Goal: Check status: Check status

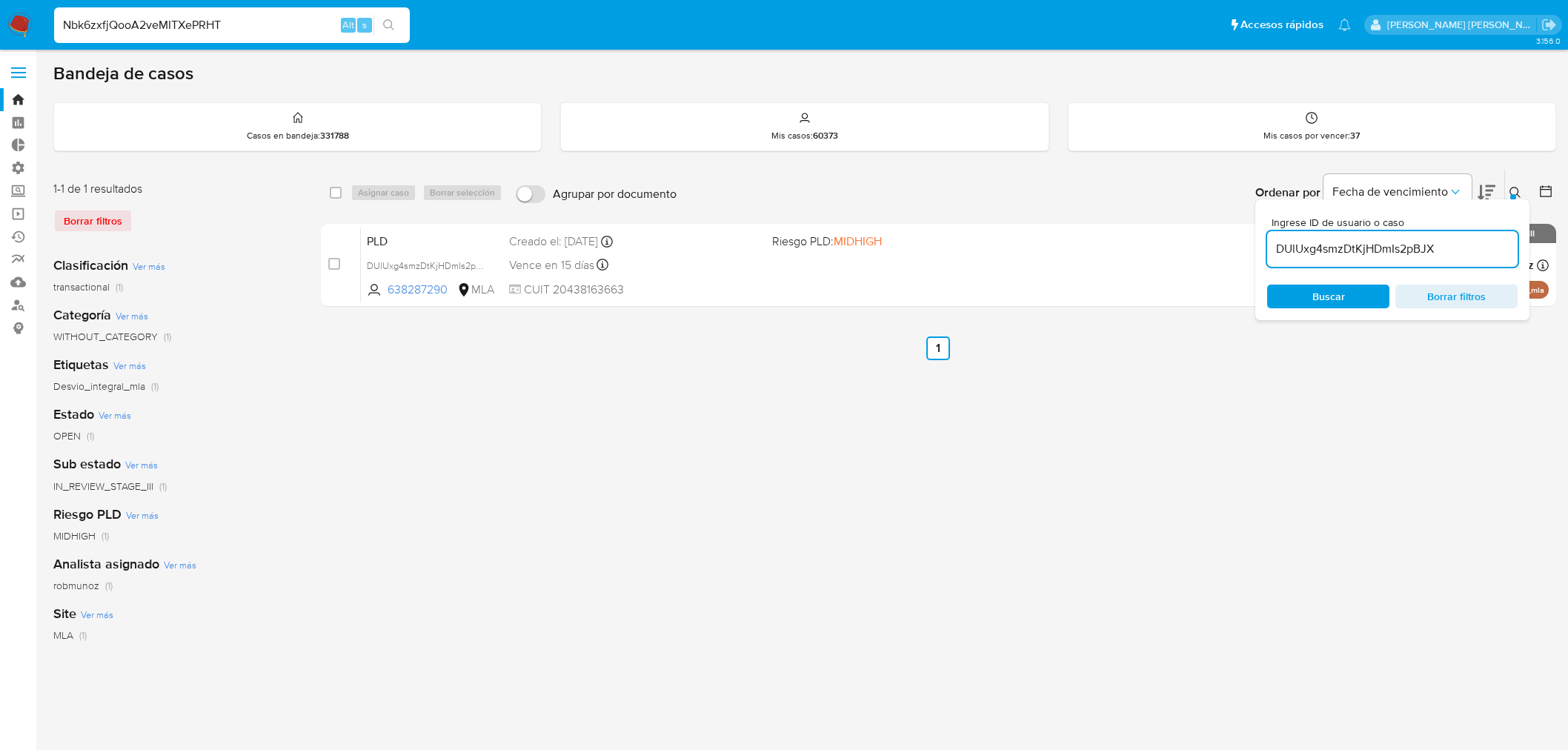
click at [230, 27] on input "Nbk6zxfjQooA2veMITXePRHT" at bounding box center [232, 25] width 356 height 19
type input "2098295968"
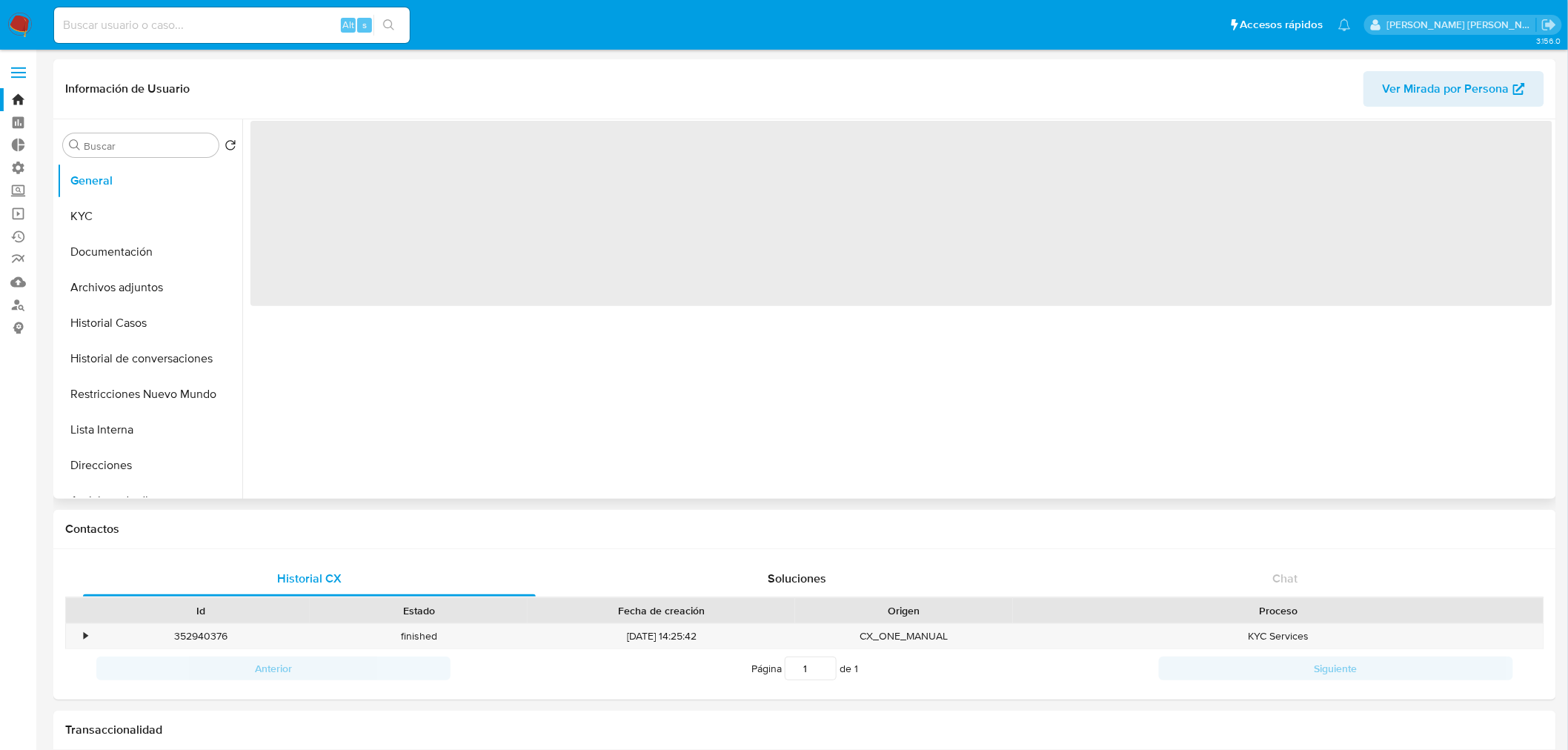
drag, startPoint x: 124, startPoint y: 394, endPoint x: 530, endPoint y: 418, distance: 406.7
click at [124, 394] on button "Restricciones Nuevo Mundo" at bounding box center [149, 394] width 186 height 36
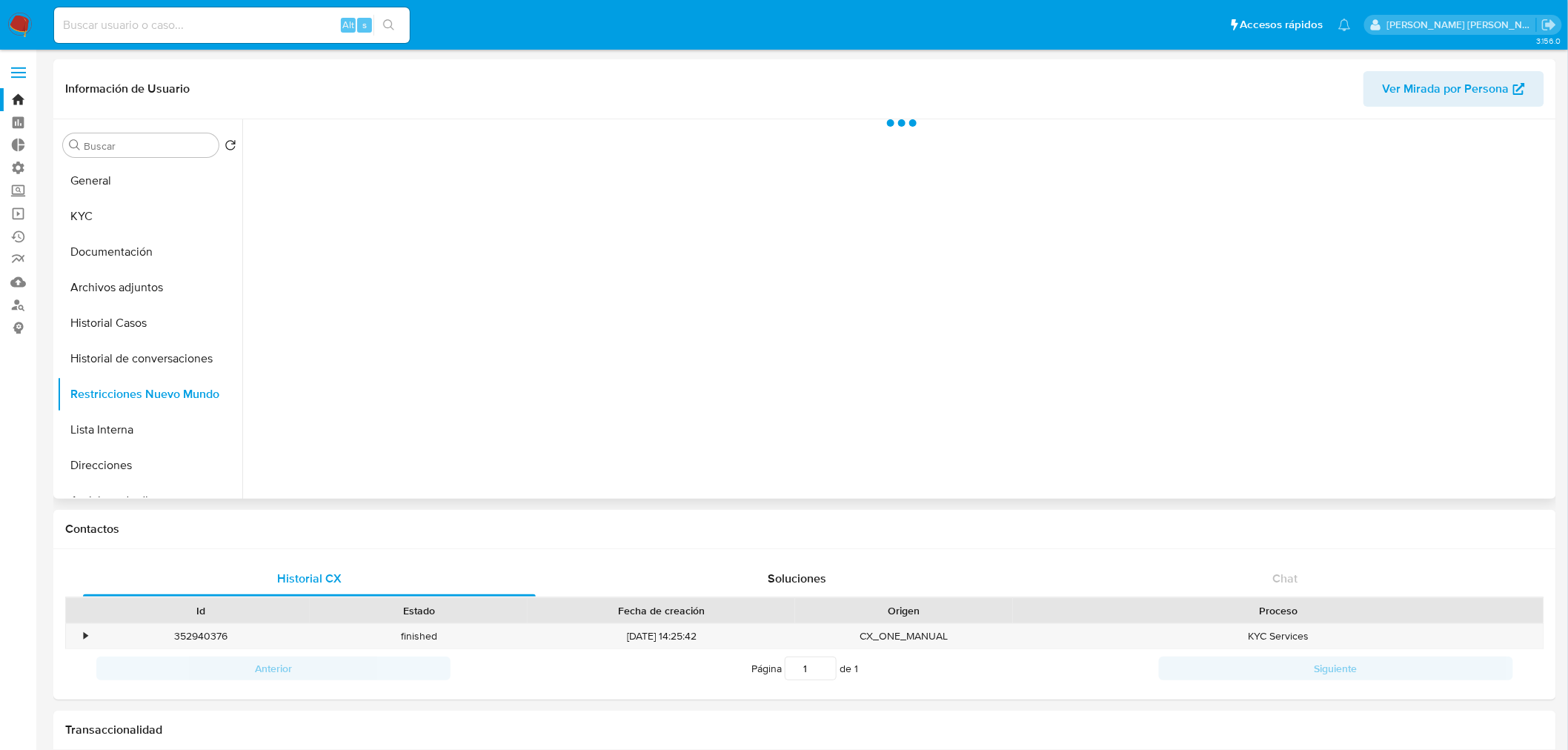
select select "10"
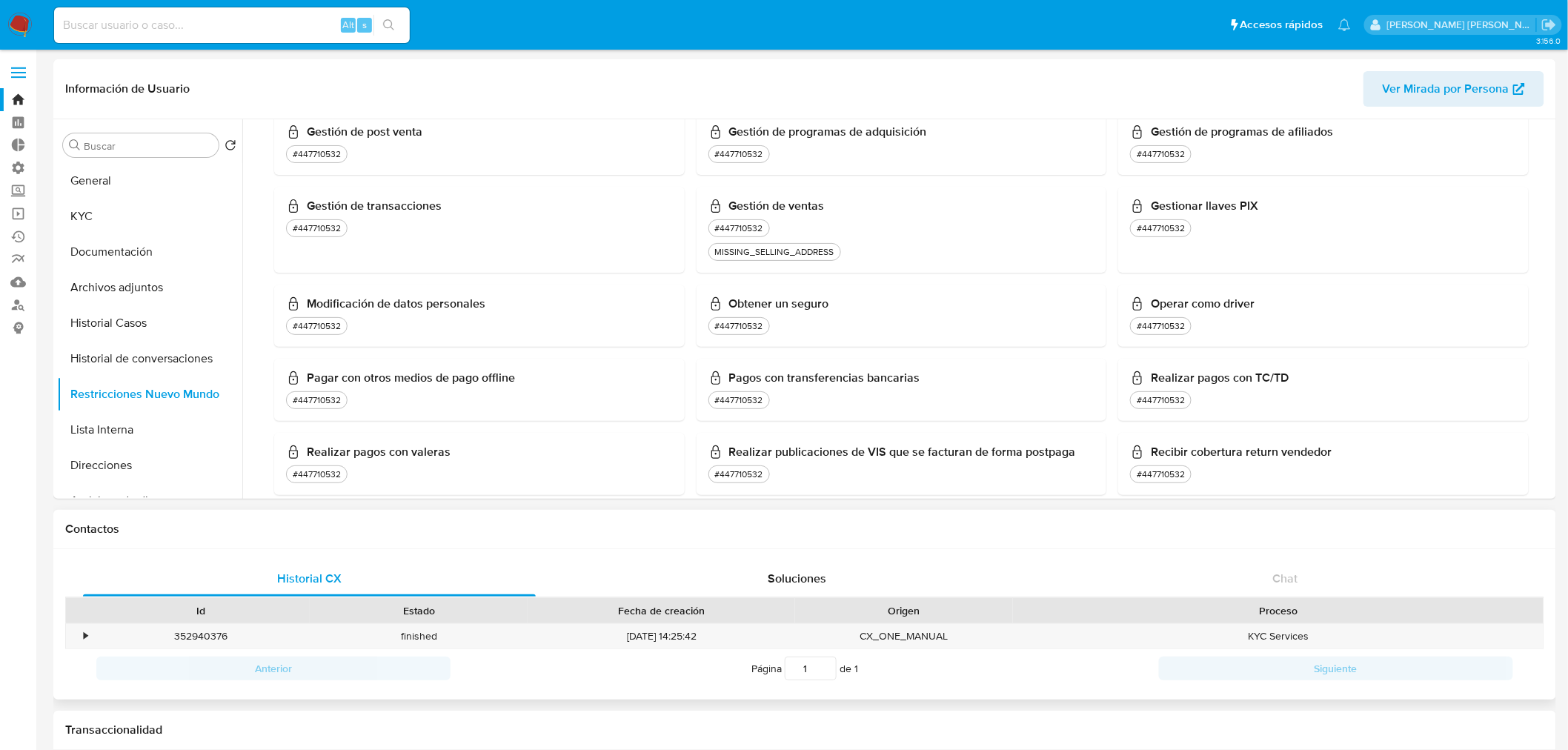
scroll to position [1070, 0]
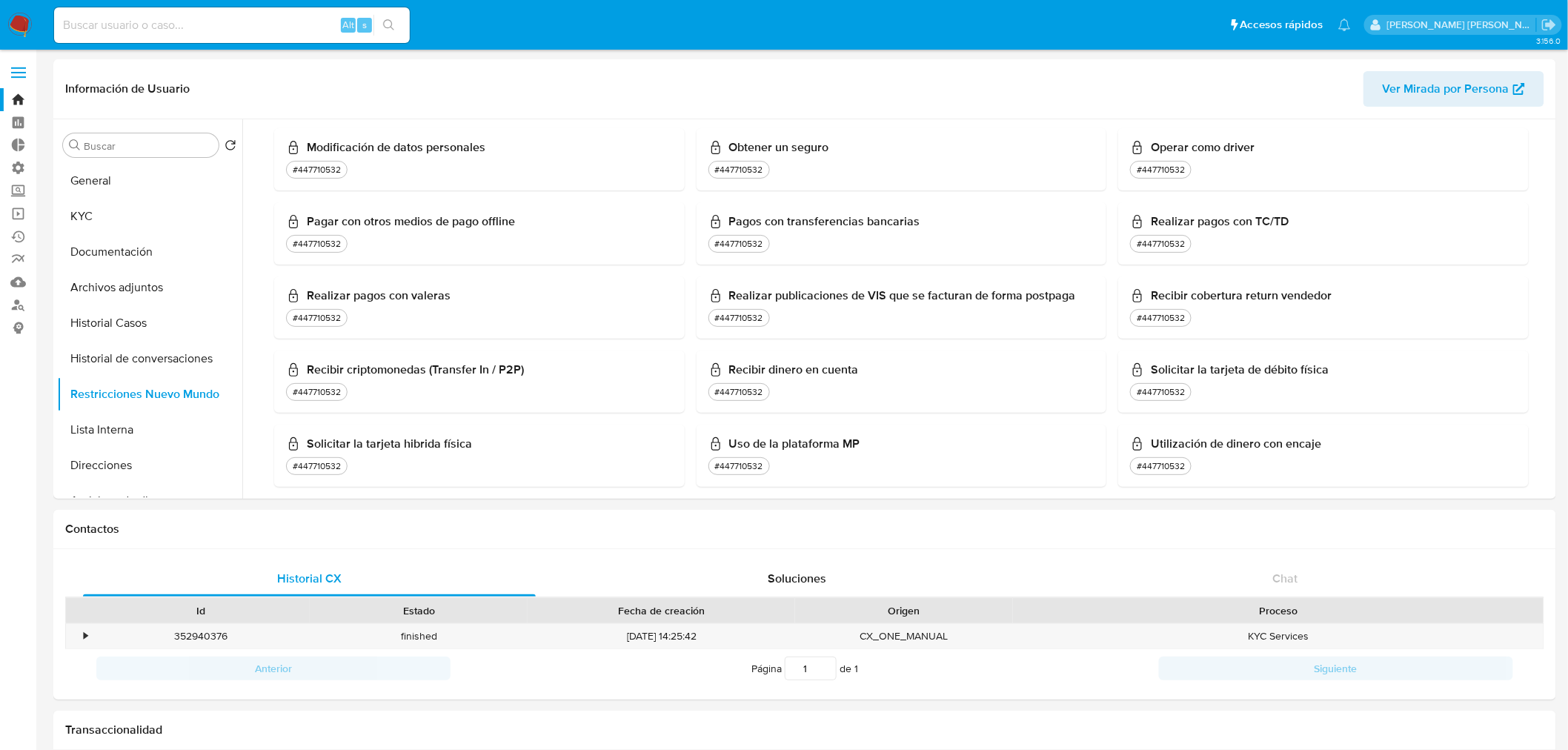
click at [21, 18] on img at bounding box center [20, 25] width 25 height 25
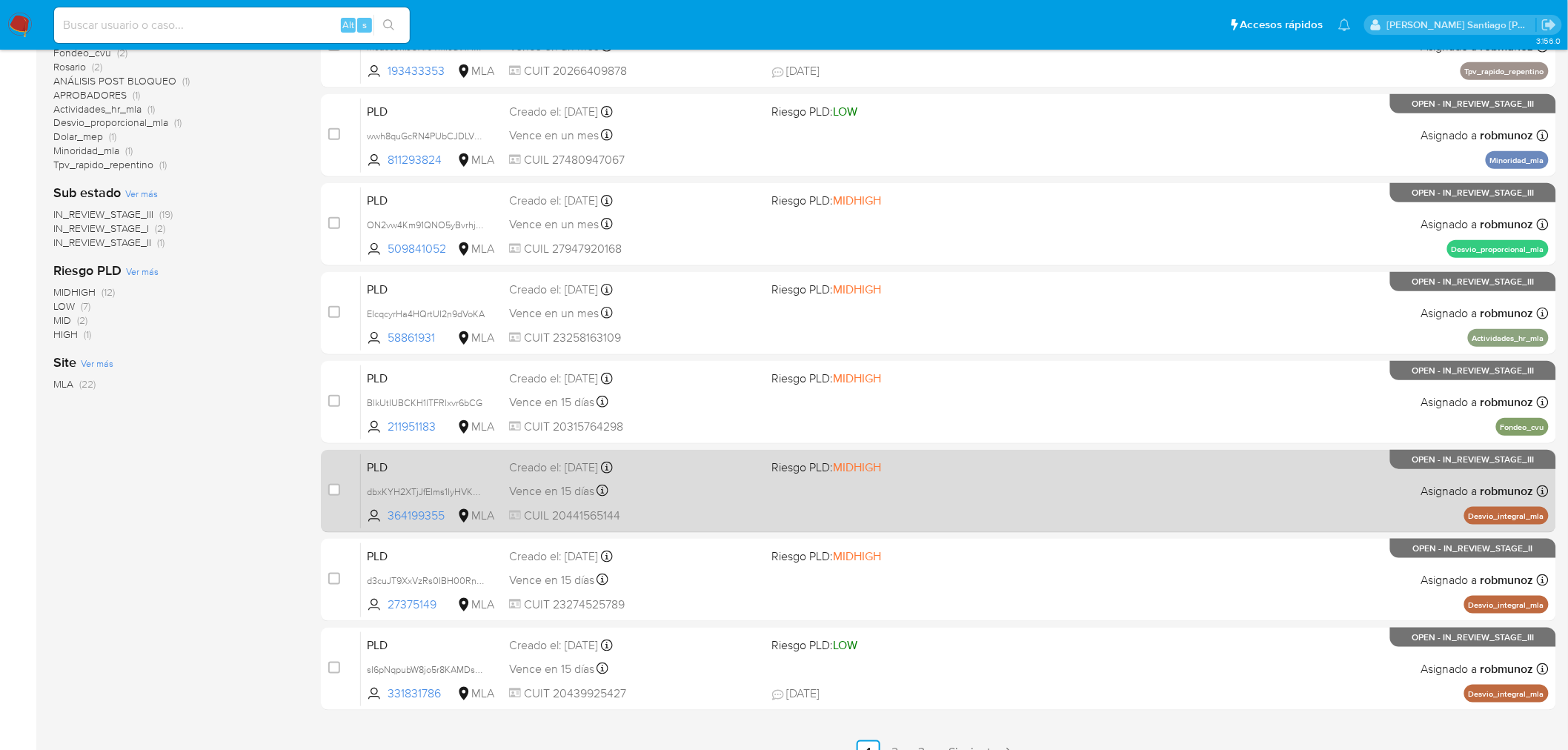
scroll to position [418, 0]
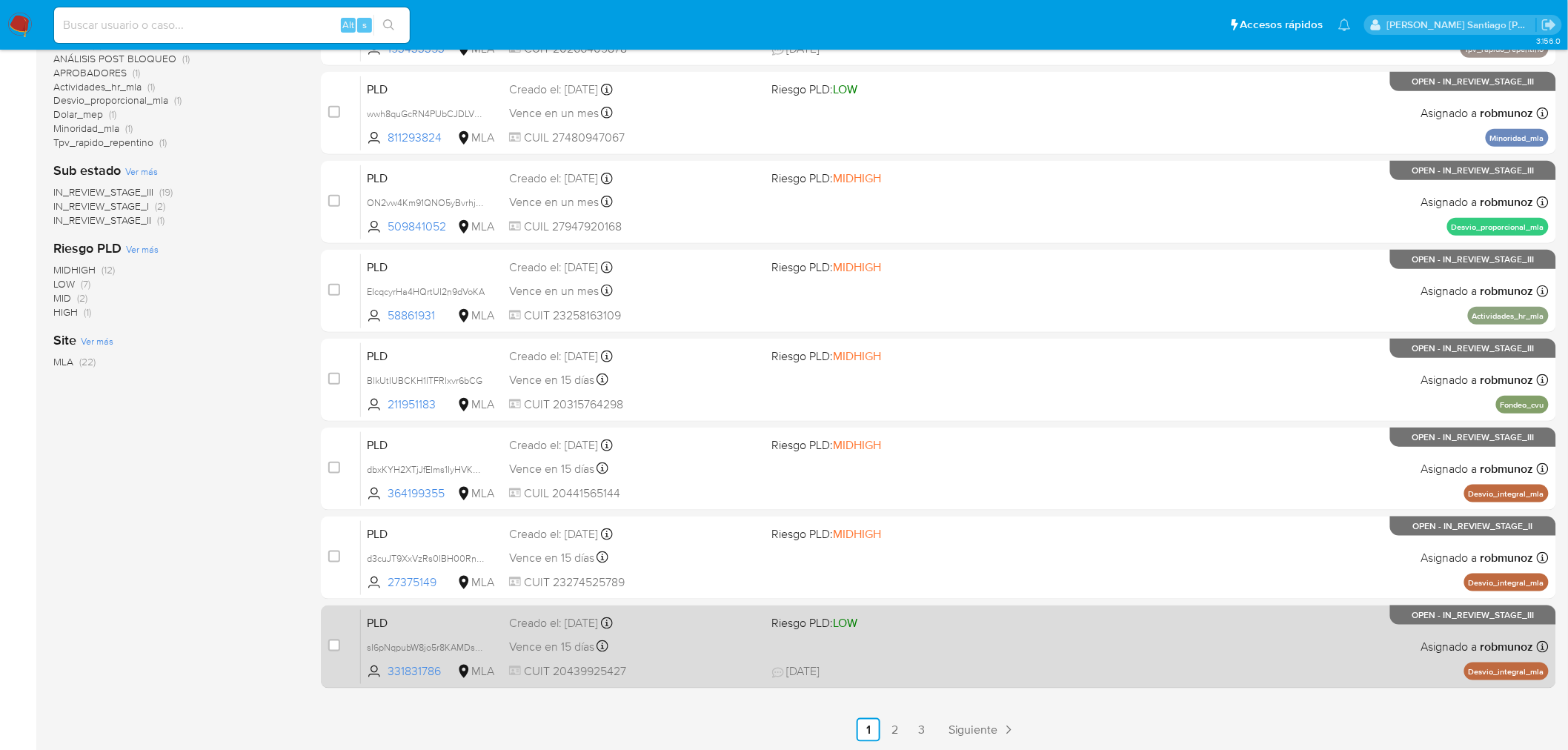
click at [1230, 659] on div "PLD sI6pNqpubW8jo5r8KAMDsK61 331831786 MLA Riesgo PLD: LOW Creado el: [DATE] Cr…" at bounding box center [955, 647] width 1188 height 75
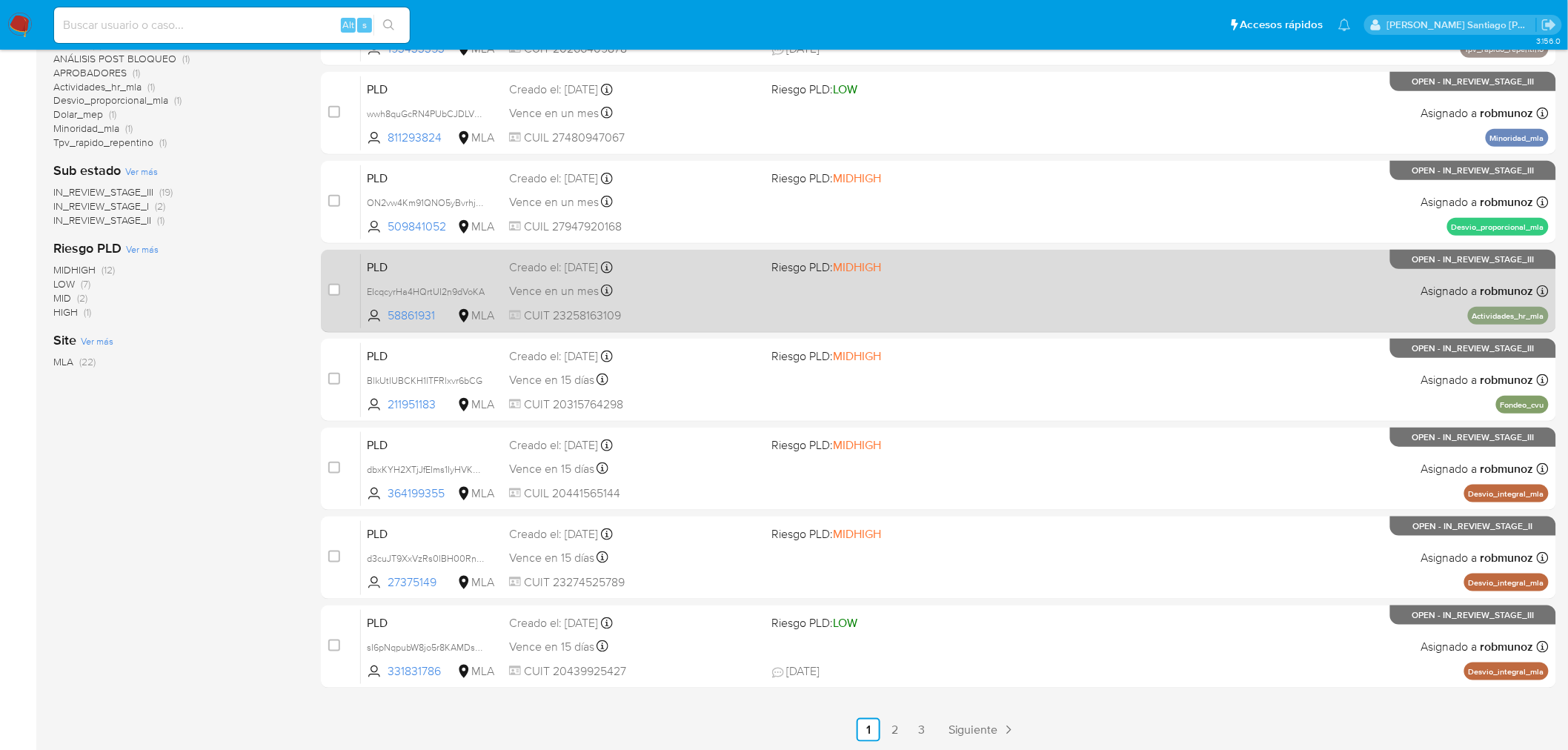
click at [913, 736] on link "3" at bounding box center [921, 730] width 24 height 24
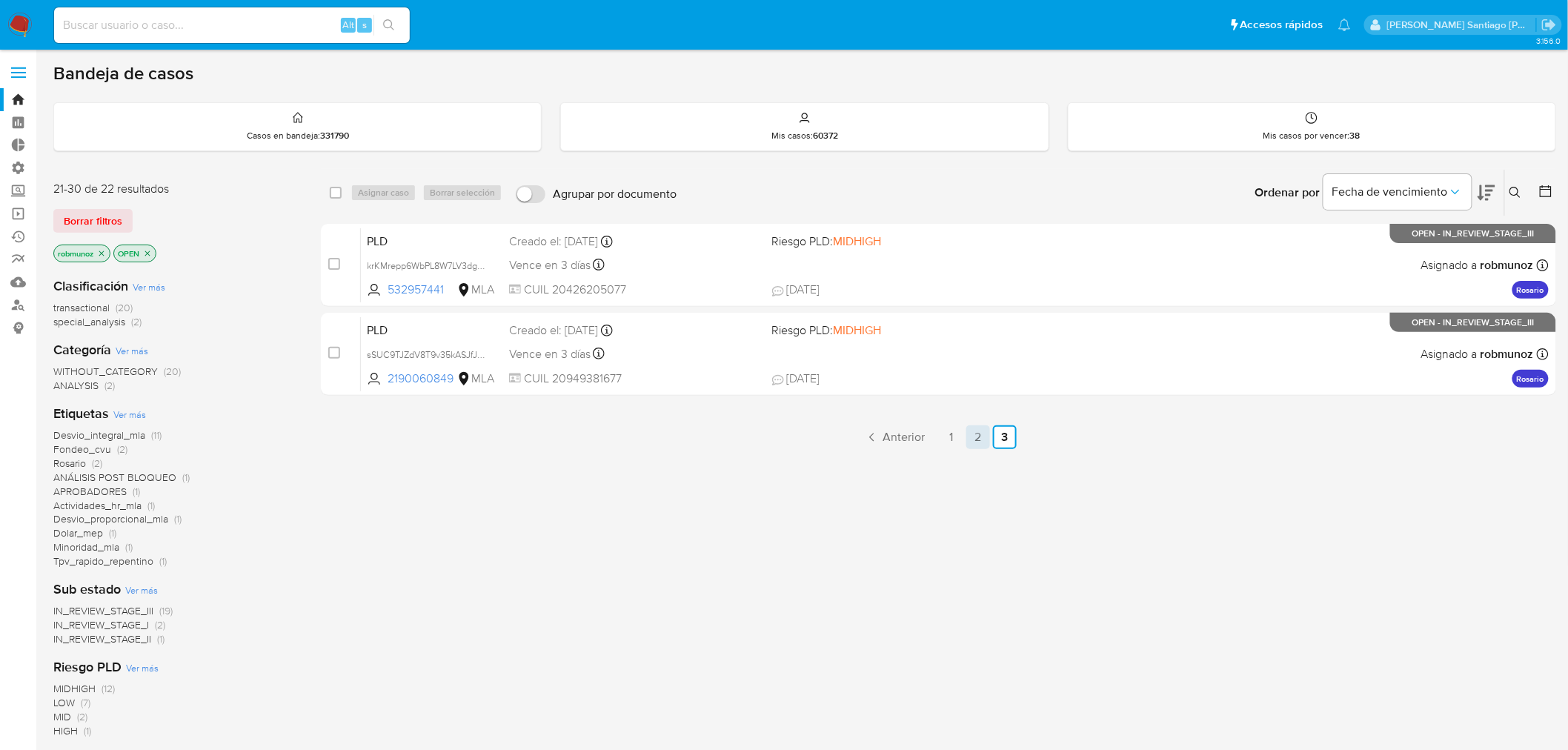
click at [974, 438] on link "2" at bounding box center [978, 437] width 24 height 24
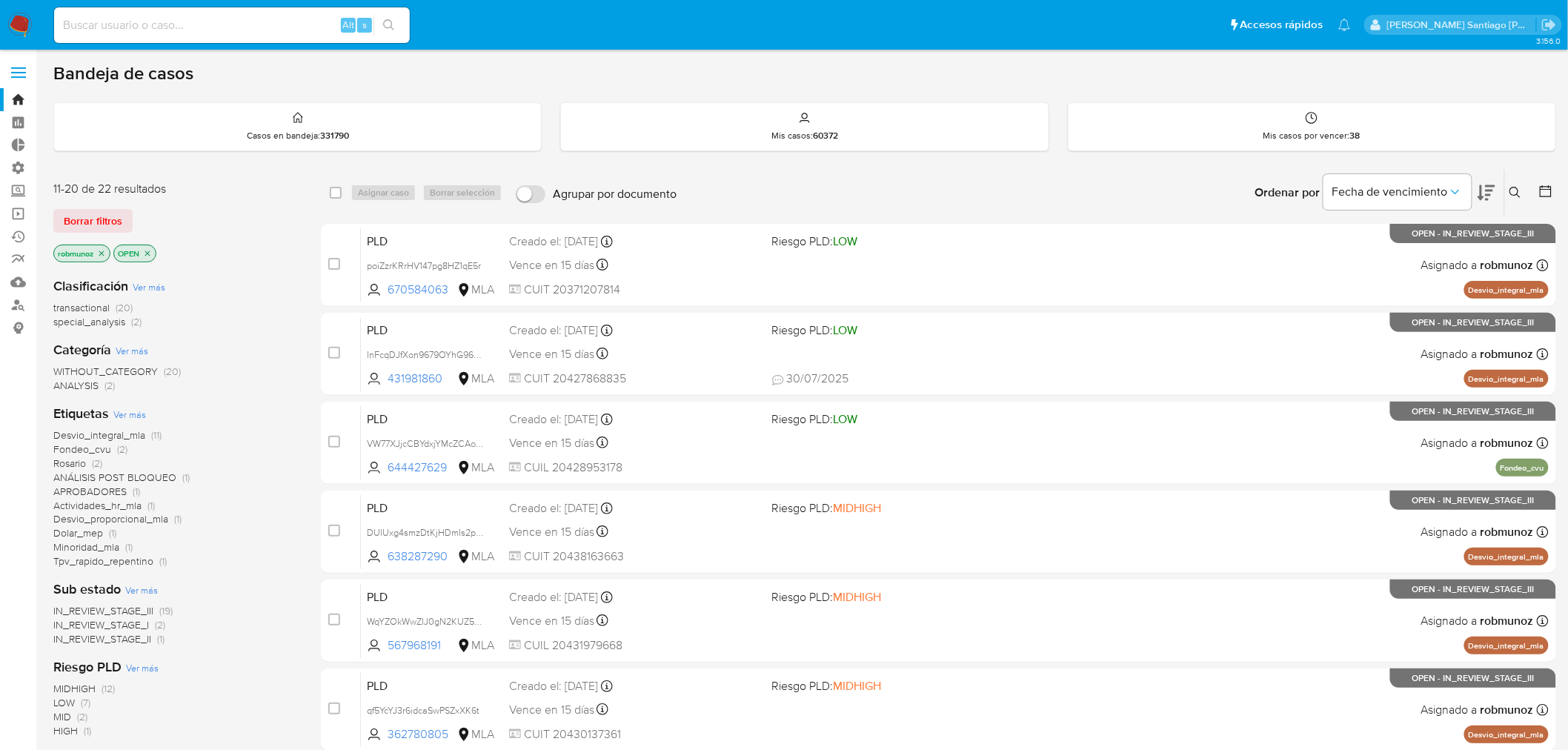
scroll to position [418, 0]
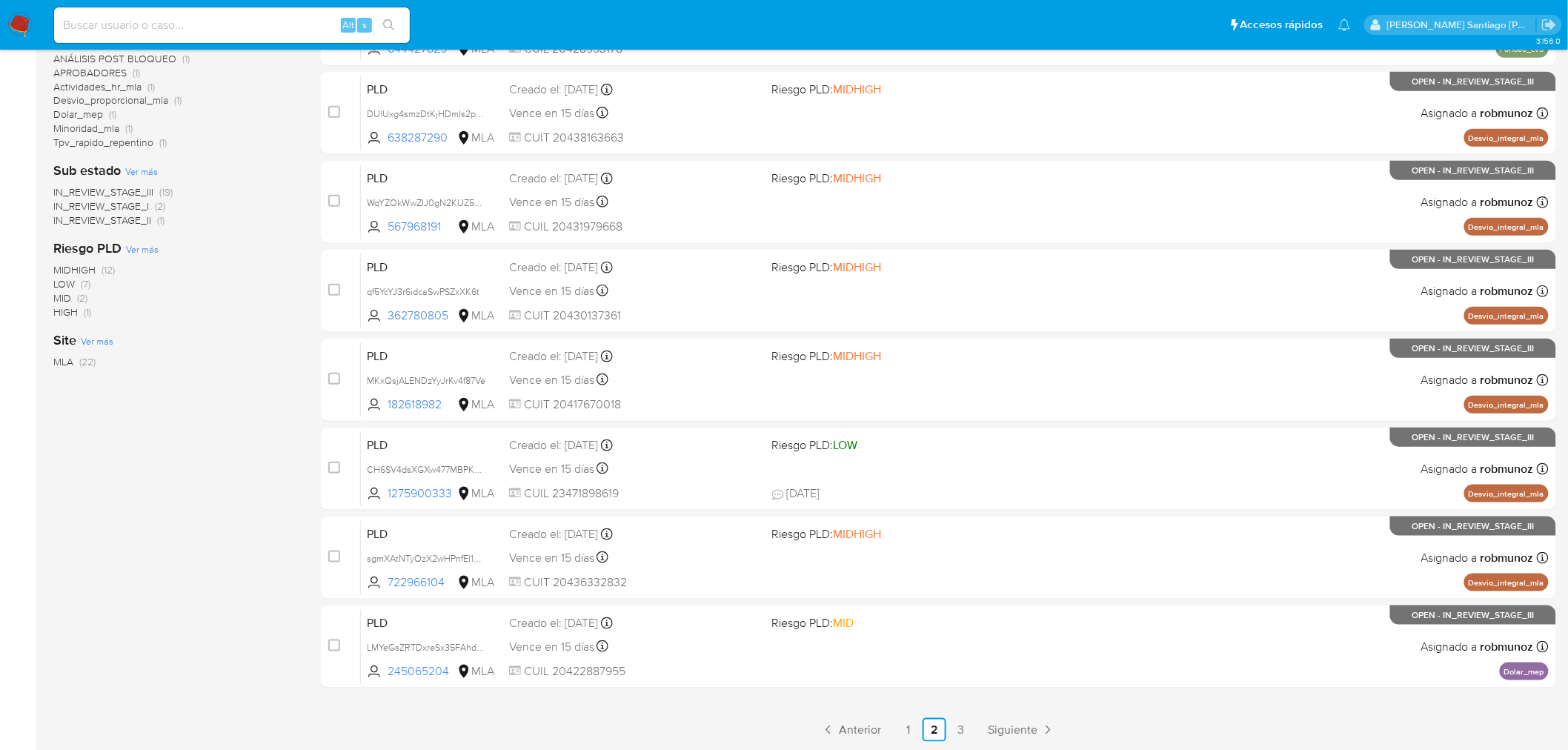
click at [213, 25] on input at bounding box center [232, 25] width 356 height 19
paste input "d3cuJT9XxVzRs0IBH00RnCou"
type input "d3cuJT9XxVzRs0IBH00RnCou"
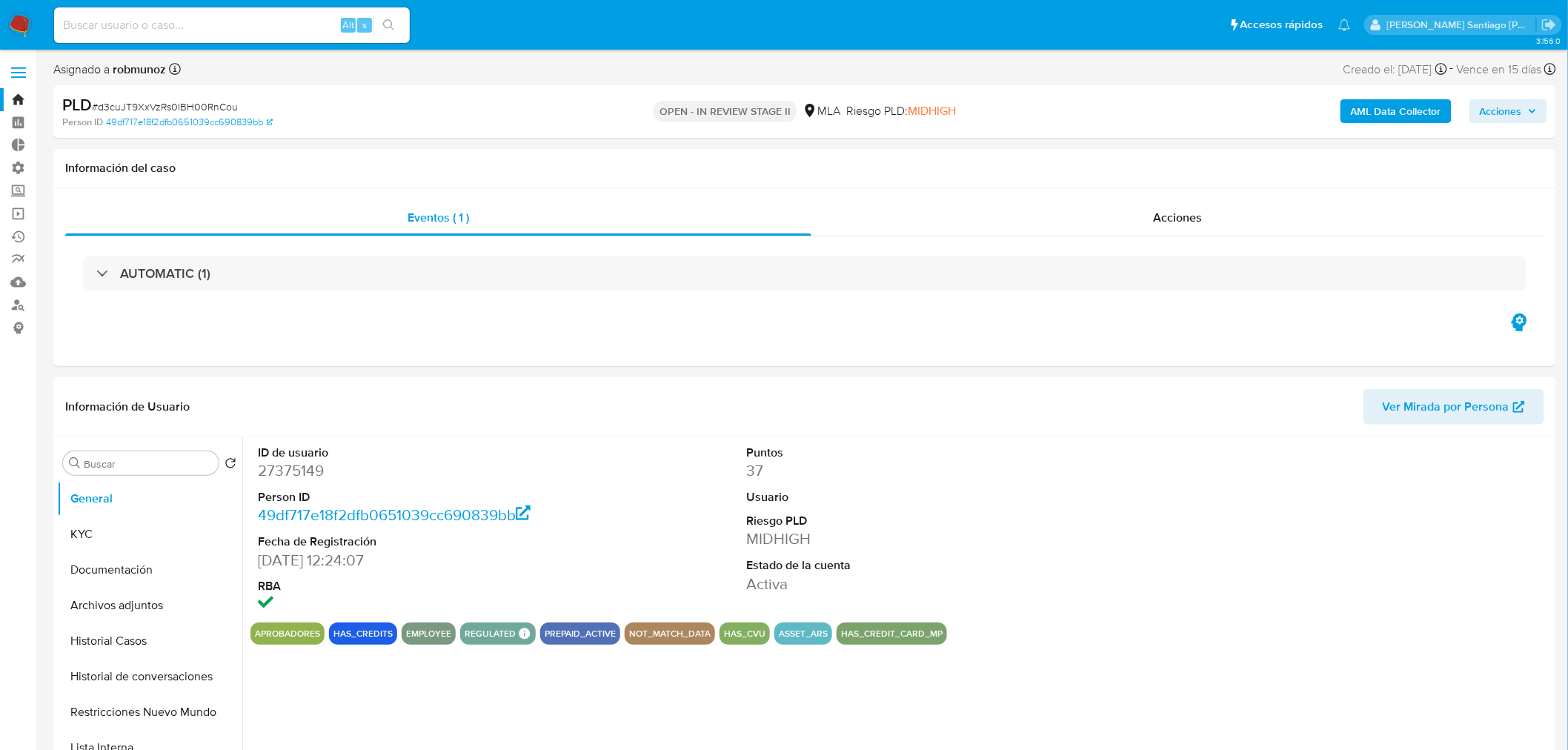
select select "10"
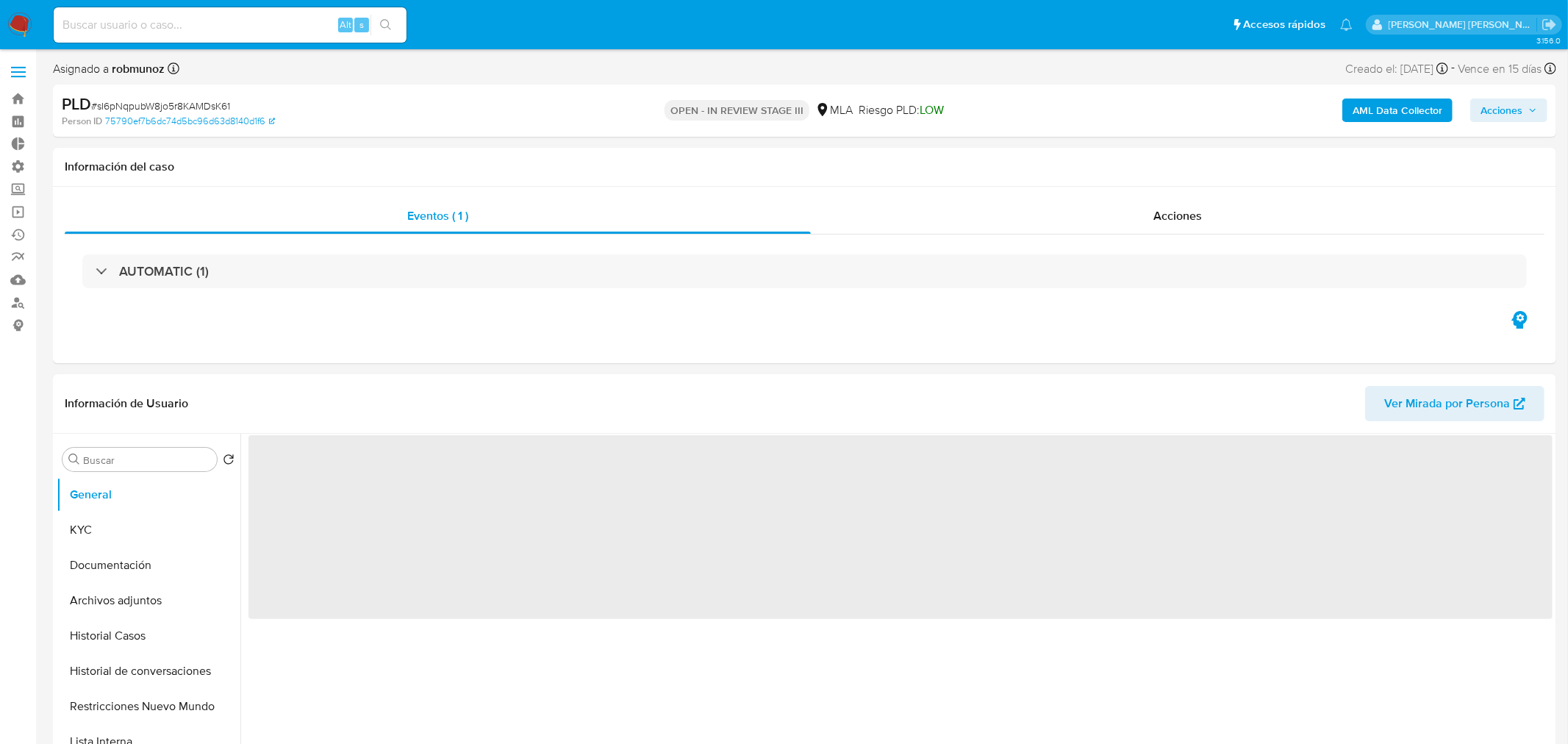
select select "10"
